Goal: Participate in discussion

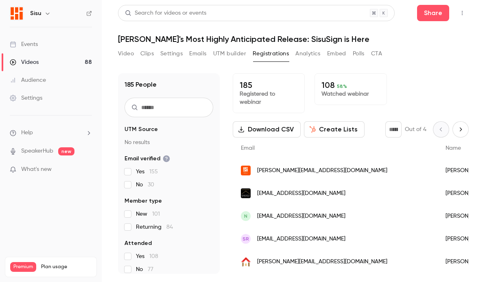
scroll to position [827, 0]
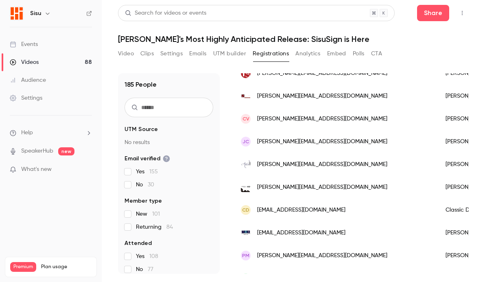
click at [142, 51] on button "Clips" at bounding box center [147, 53] width 13 height 13
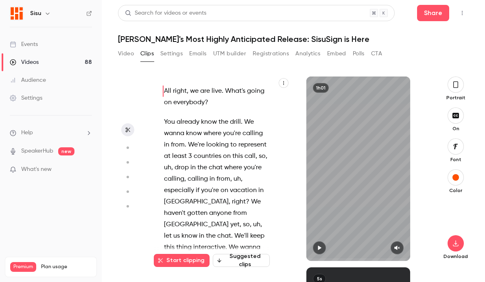
click at [127, 55] on button "Video" at bounding box center [126, 53] width 16 height 13
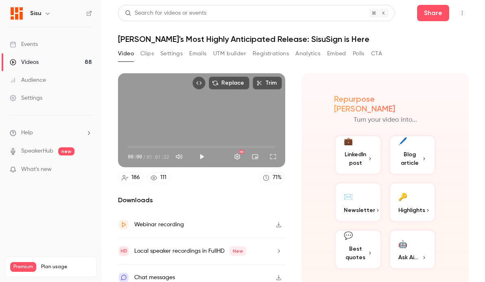
scroll to position [7, 0]
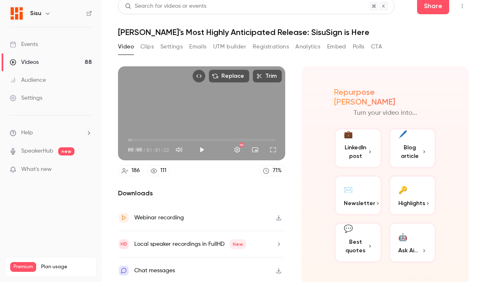
click at [368, 233] on button "💬 Best quotes" at bounding box center [358, 242] width 48 height 41
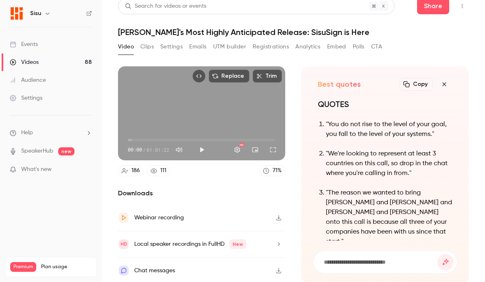
scroll to position [-174, 0]
click at [383, 258] on input at bounding box center [380, 262] width 114 height 9
type input "**********"
click at [438, 254] on button "submit" at bounding box center [446, 262] width 16 height 16
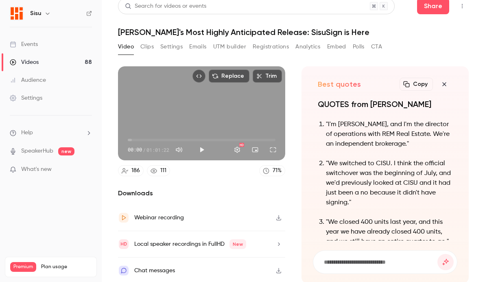
scroll to position [-184, 0]
click at [398, 254] on form at bounding box center [386, 262] width 144 height 23
click at [401, 258] on input at bounding box center [380, 262] width 114 height 9
type input "**********"
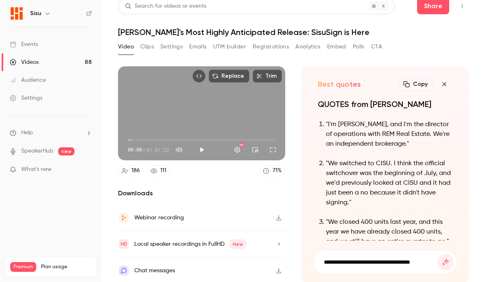
click at [438, 254] on button "submit" at bounding box center [446, 262] width 16 height 16
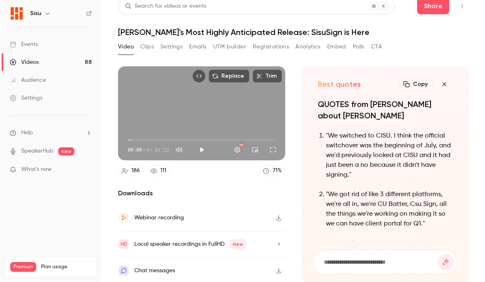
scroll to position [-235, 0]
